Goal: Information Seeking & Learning: Learn about a topic

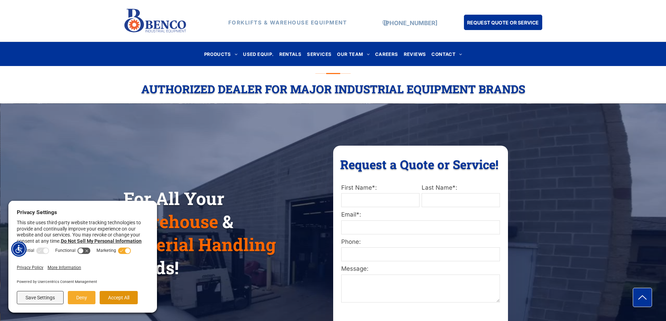
click at [130, 297] on button "Accept All" at bounding box center [119, 297] width 38 height 13
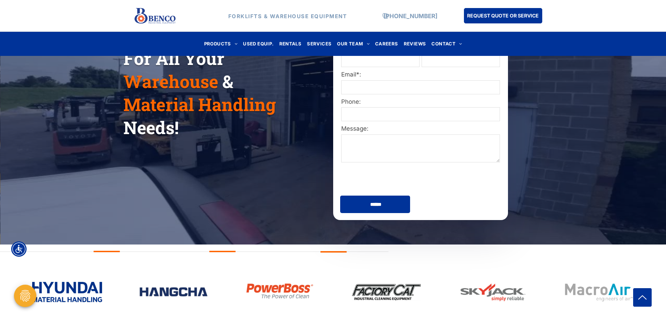
scroll to position [35, 0]
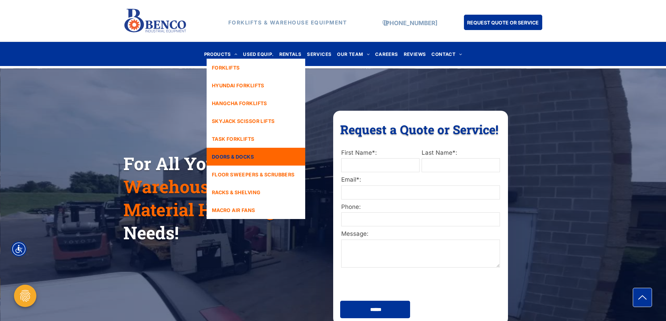
click at [250, 157] on span "DOORS & DOCKS" at bounding box center [233, 156] width 42 height 7
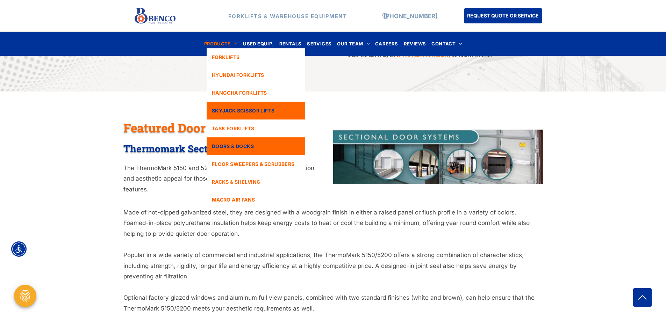
scroll to position [384, 0]
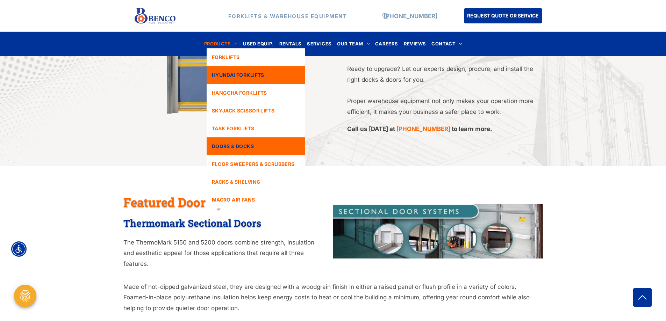
click at [257, 77] on span "HYUNDAI FORKLIFTS" at bounding box center [238, 74] width 52 height 7
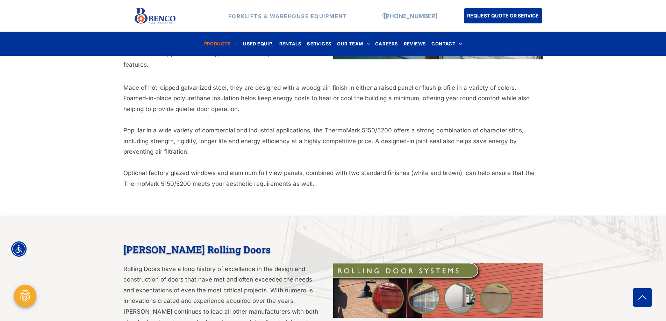
scroll to position [594, 0]
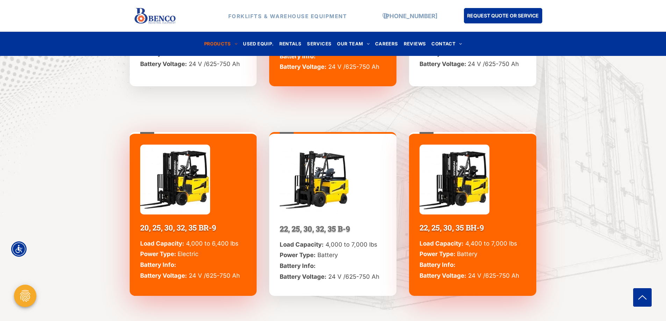
scroll to position [489, 0]
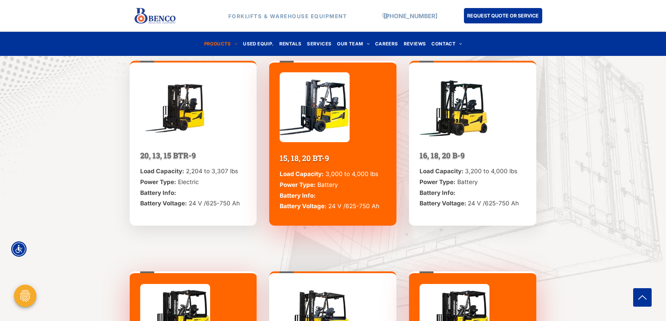
click at [178, 125] on img at bounding box center [175, 107] width 70 height 70
click at [189, 187] on p "Load Capacity: 2,204 to 3,307 lbs Power Type: Electric Battery Info: Battery Vo…" at bounding box center [193, 187] width 106 height 43
click at [313, 142] on img at bounding box center [315, 107] width 70 height 70
click at [201, 220] on div "20, 13, 15 BTR-9 Load Capacity: 2,204 to 3,307 lbs Power Type: Electric Battery…" at bounding box center [193, 143] width 127 height 165
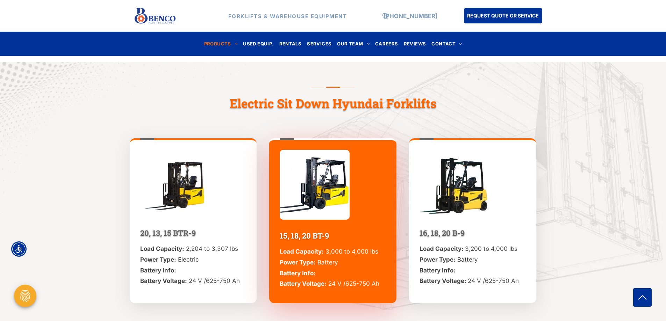
scroll to position [384, 0]
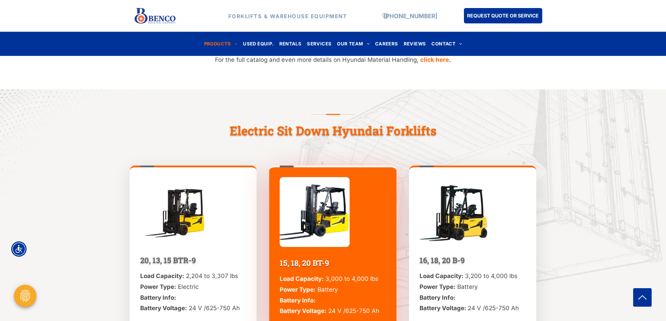
click at [177, 224] on img at bounding box center [175, 212] width 70 height 70
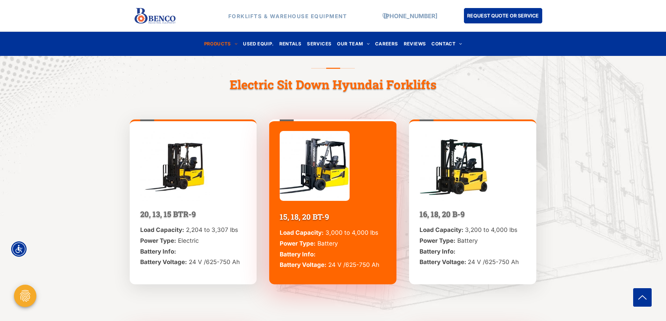
scroll to position [489, 0]
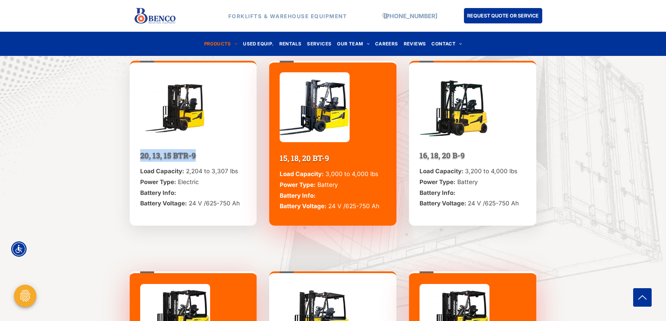
drag, startPoint x: 202, startPoint y: 153, endPoint x: 139, endPoint y: 153, distance: 62.6
click at [139, 153] on div "20, 13, 15 BTR-9 Load Capacity: 2,204 to 3,307 lbs Power Type: Electric Battery…" at bounding box center [193, 143] width 127 height 165
copy span "20, 13, 15 BTR-9"
